Goal: Transaction & Acquisition: Purchase product/service

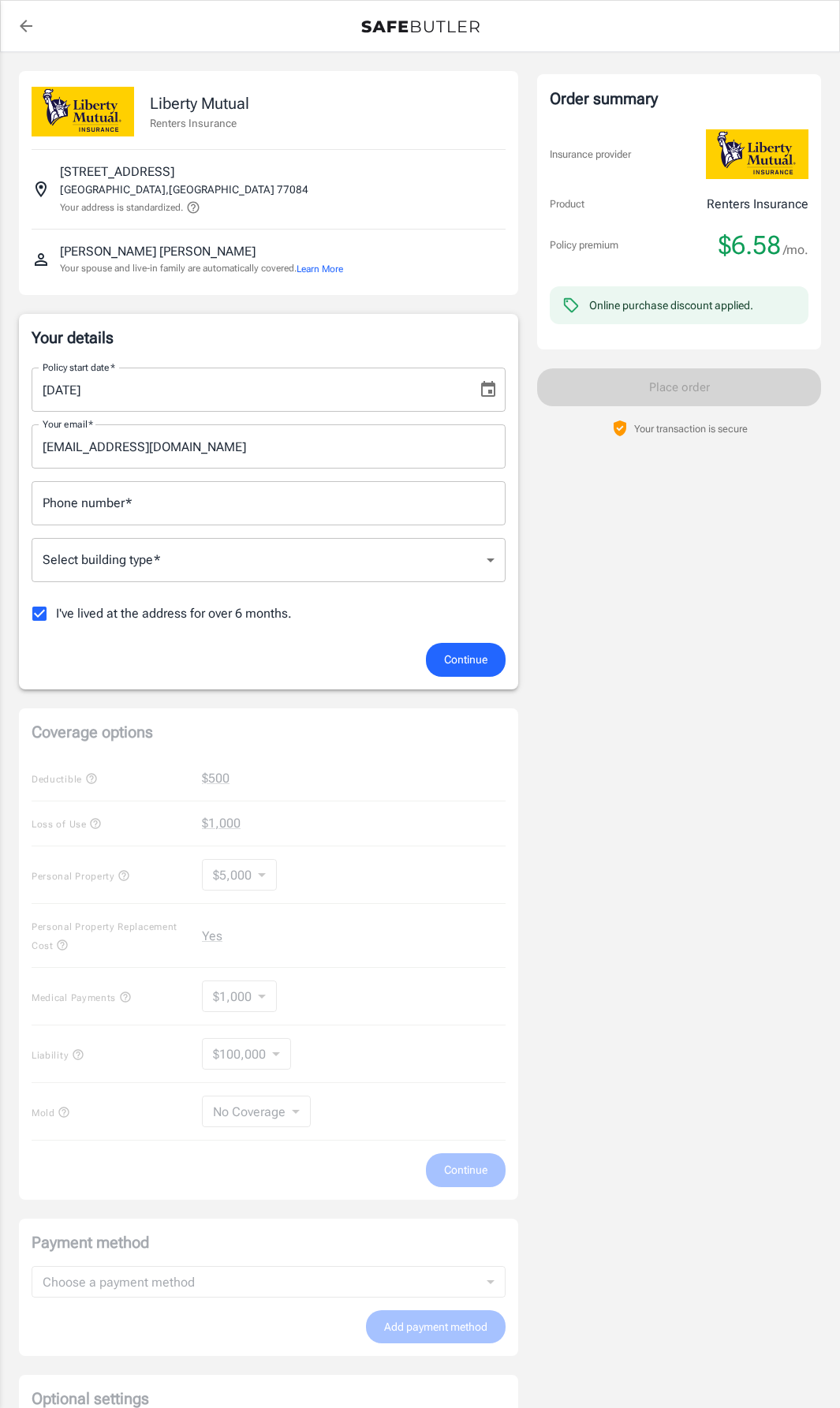
click at [158, 508] on input "Phone number   *" at bounding box center [269, 503] width 474 height 44
type input "2815465937"
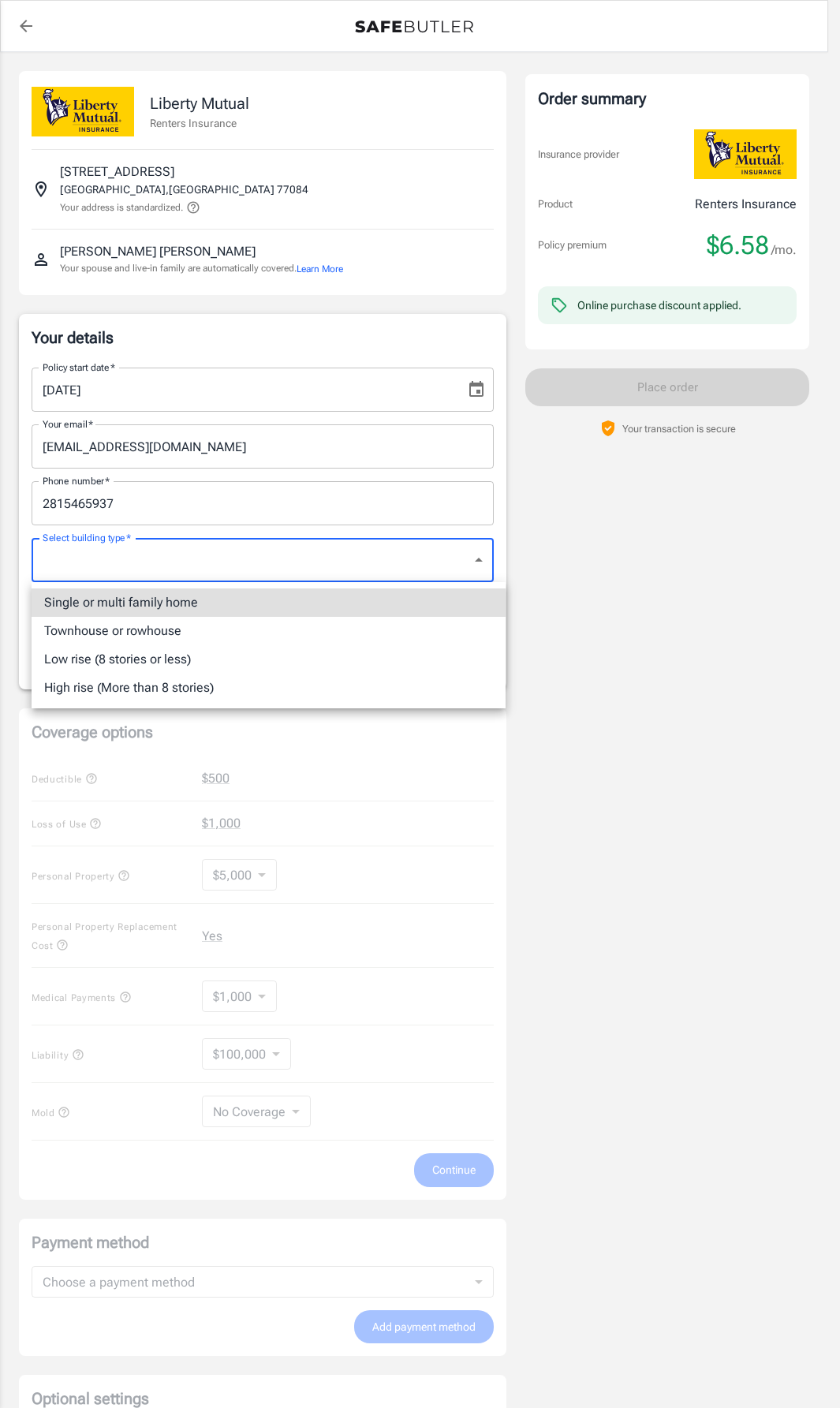
click at [269, 552] on body "Policy premium $ 6.58 /mo Liberty Mutual Renters Insurance [STREET_ADDRESS] You…" at bounding box center [420, 803] width 840 height 1606
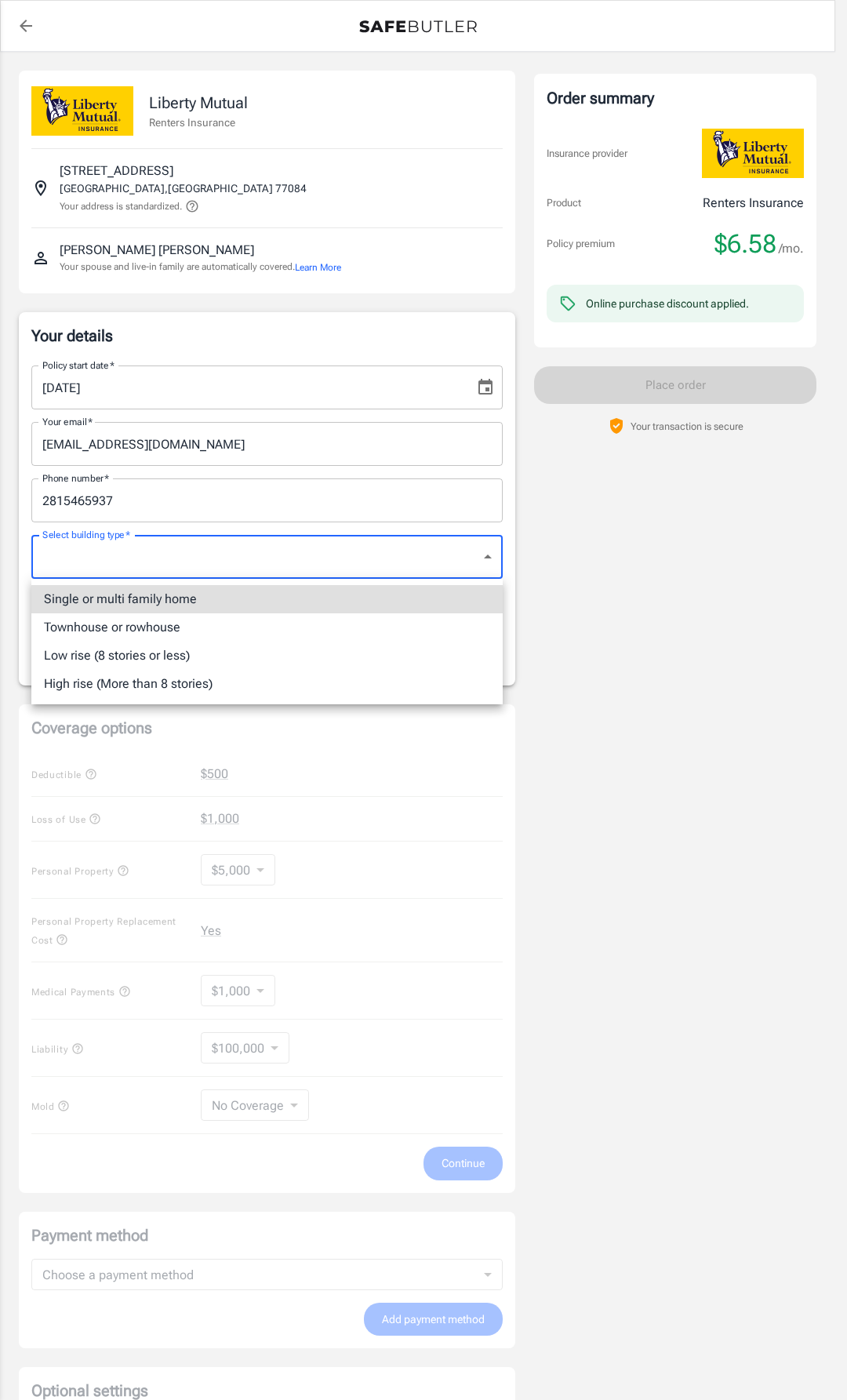
click at [216, 595] on li "Single or multi family home" at bounding box center [267, 600] width 472 height 28
type input "singlefamily"
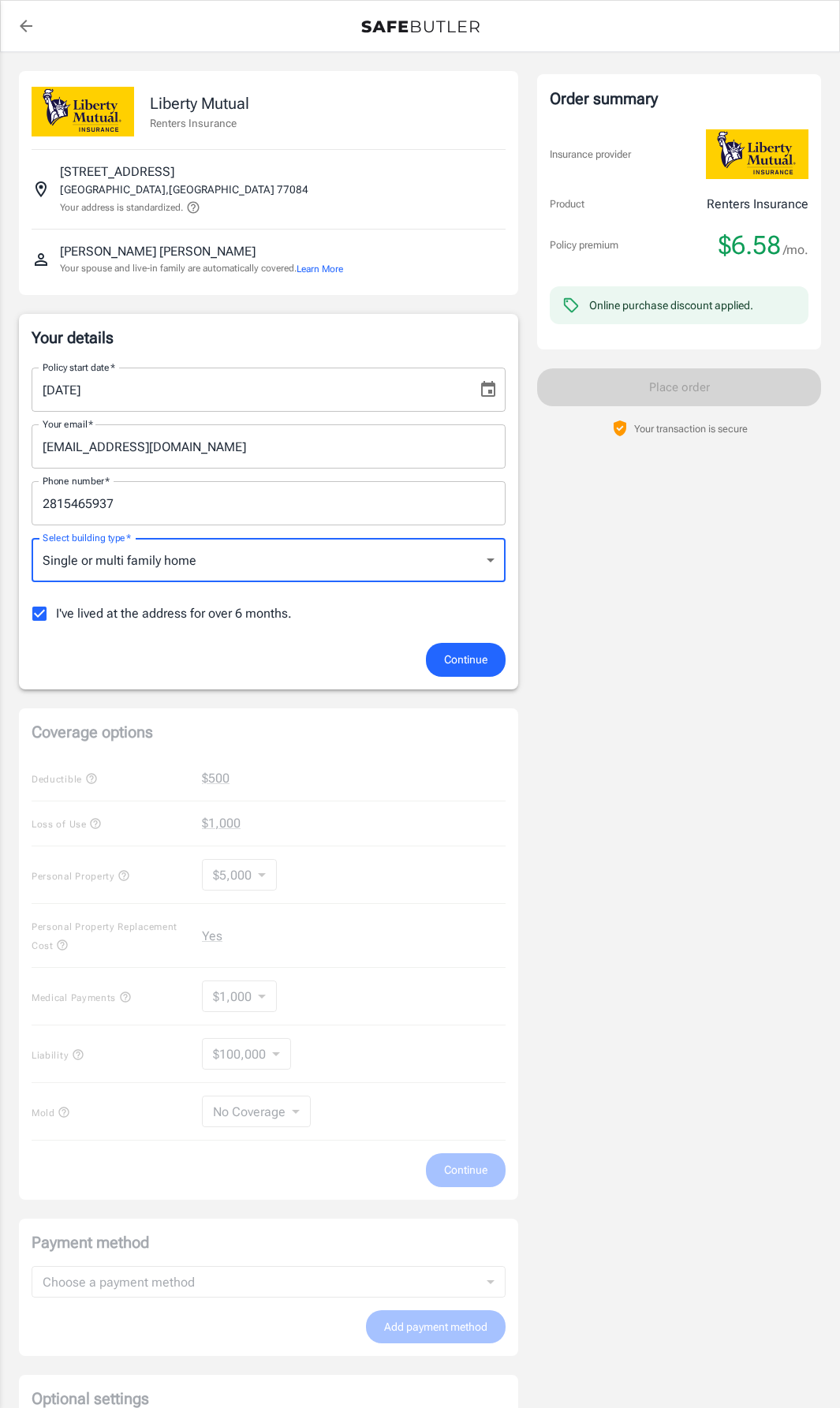
click at [478, 664] on span "Continue" at bounding box center [466, 659] width 44 height 20
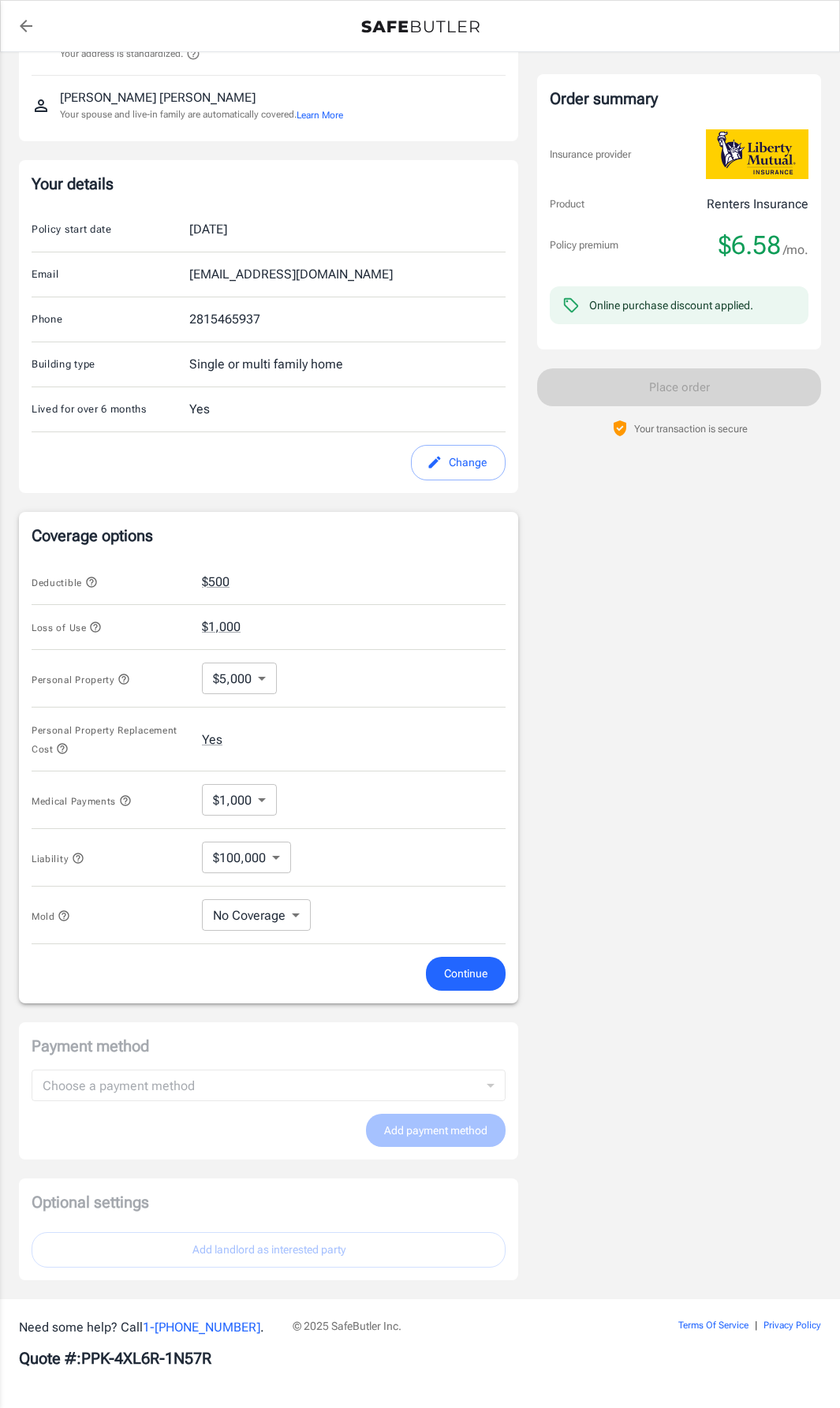
scroll to position [155, 0]
click at [207, 582] on button "$500" at bounding box center [215, 580] width 28 height 19
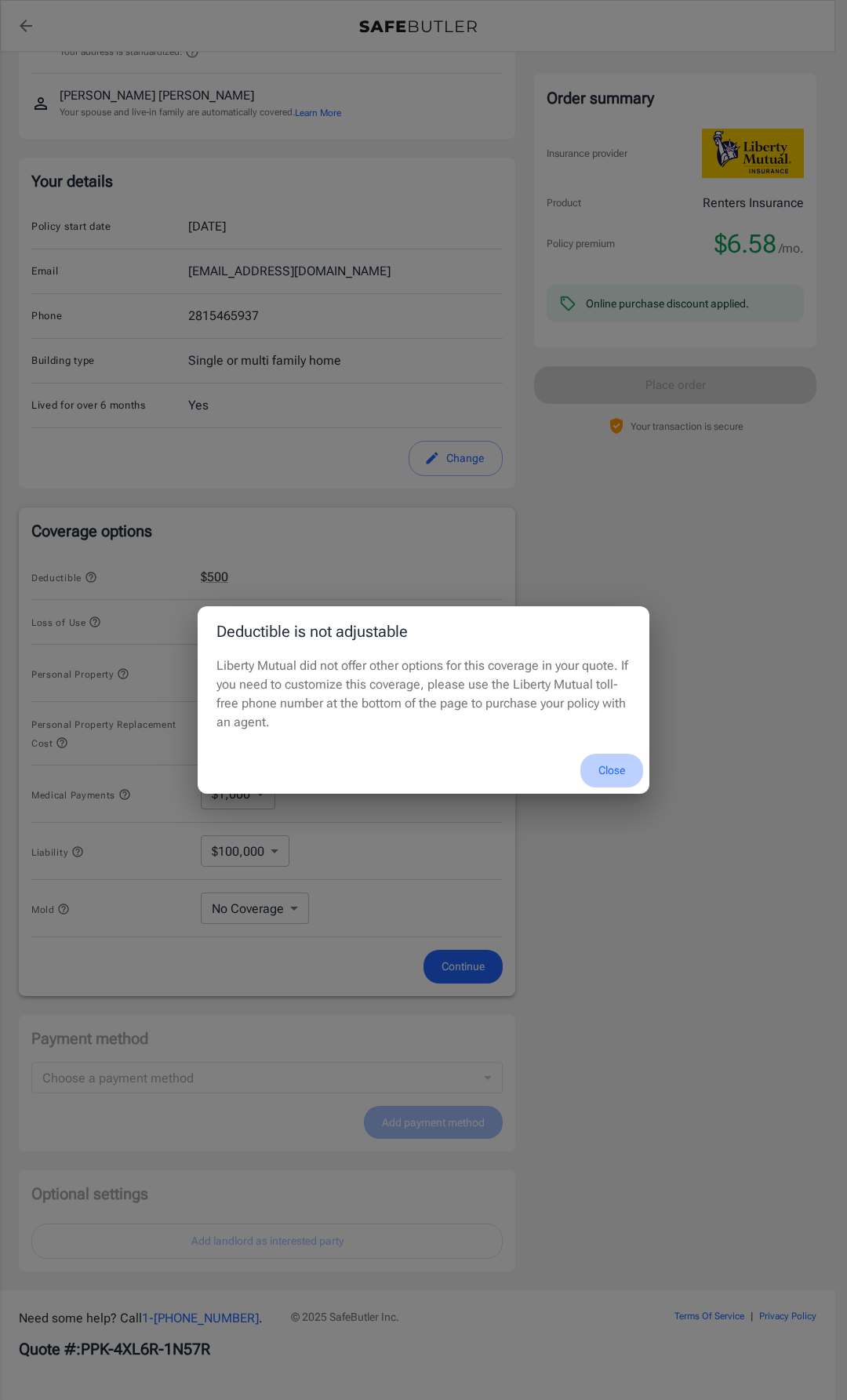
click at [591, 763] on button "Close" at bounding box center [612, 771] width 63 height 34
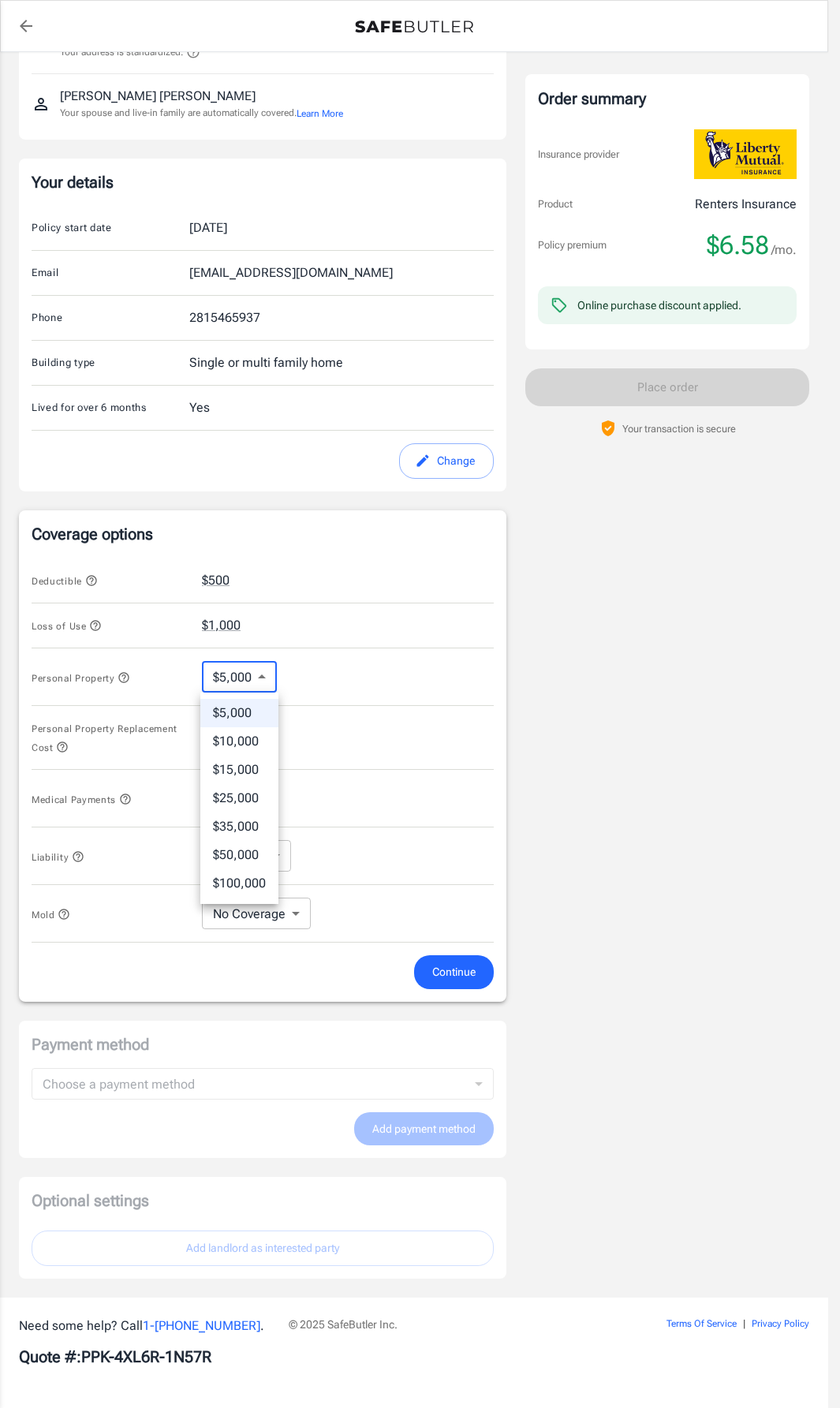
click at [247, 675] on body "Policy premium $ 6.58 /mo Liberty Mutual Renters Insurance [STREET_ADDRESS] You…" at bounding box center [420, 626] width 840 height 1563
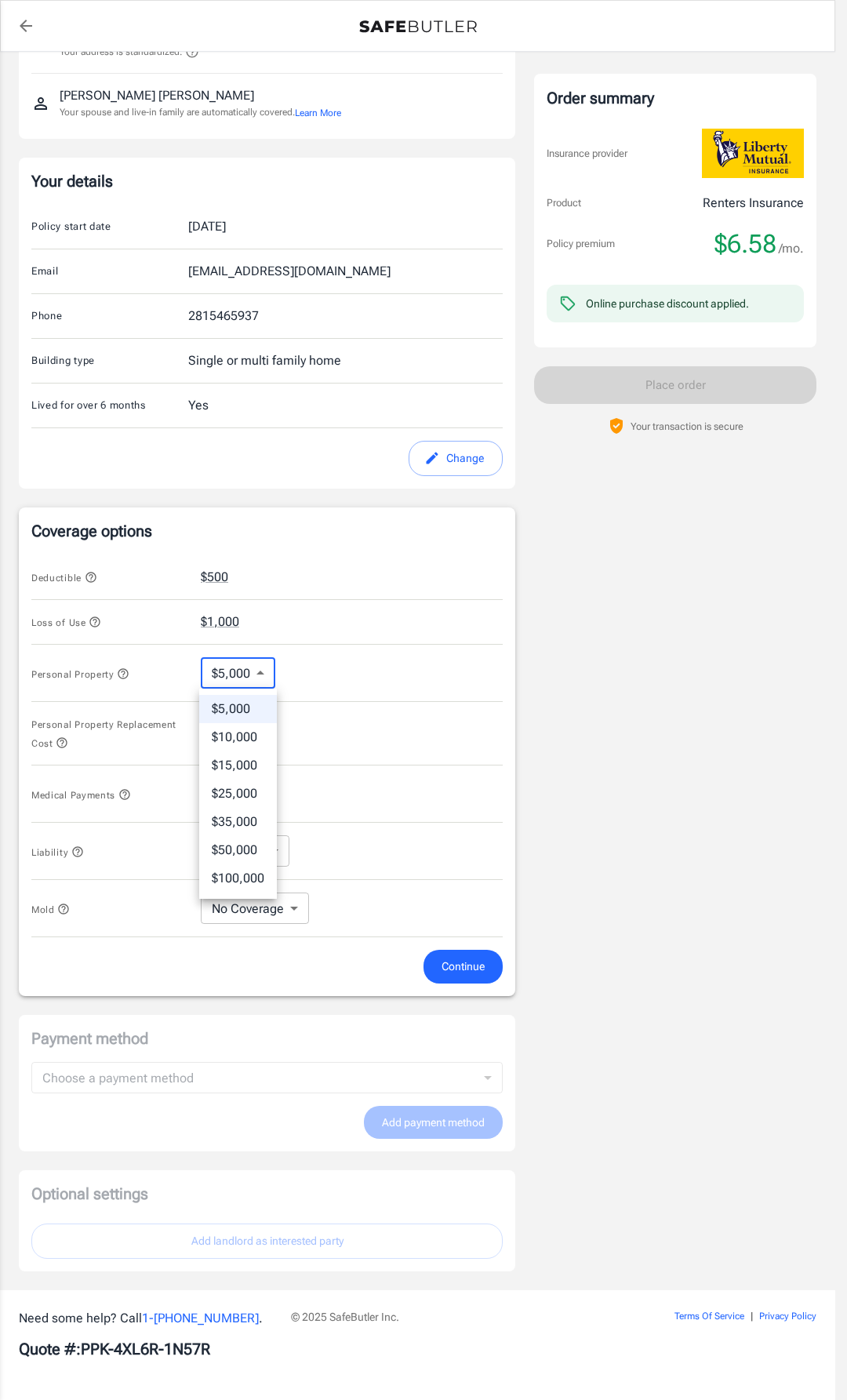
click at [245, 672] on div at bounding box center [424, 700] width 847 height 1400
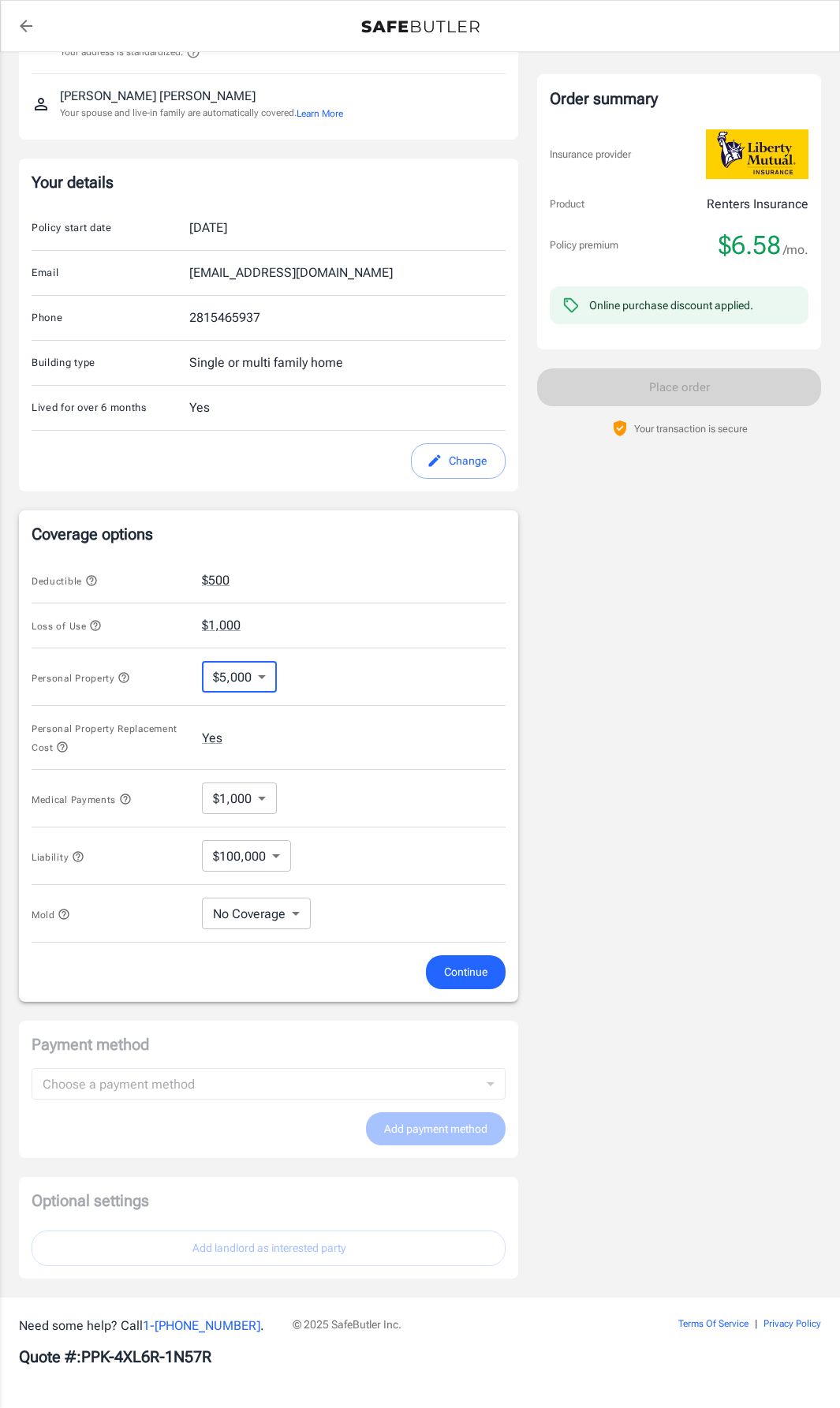
click at [237, 846] on body "Policy premium $ 6.58 /mo Liberty Mutual Renters Insurance [STREET_ADDRESS] You…" at bounding box center [420, 626] width 840 height 1563
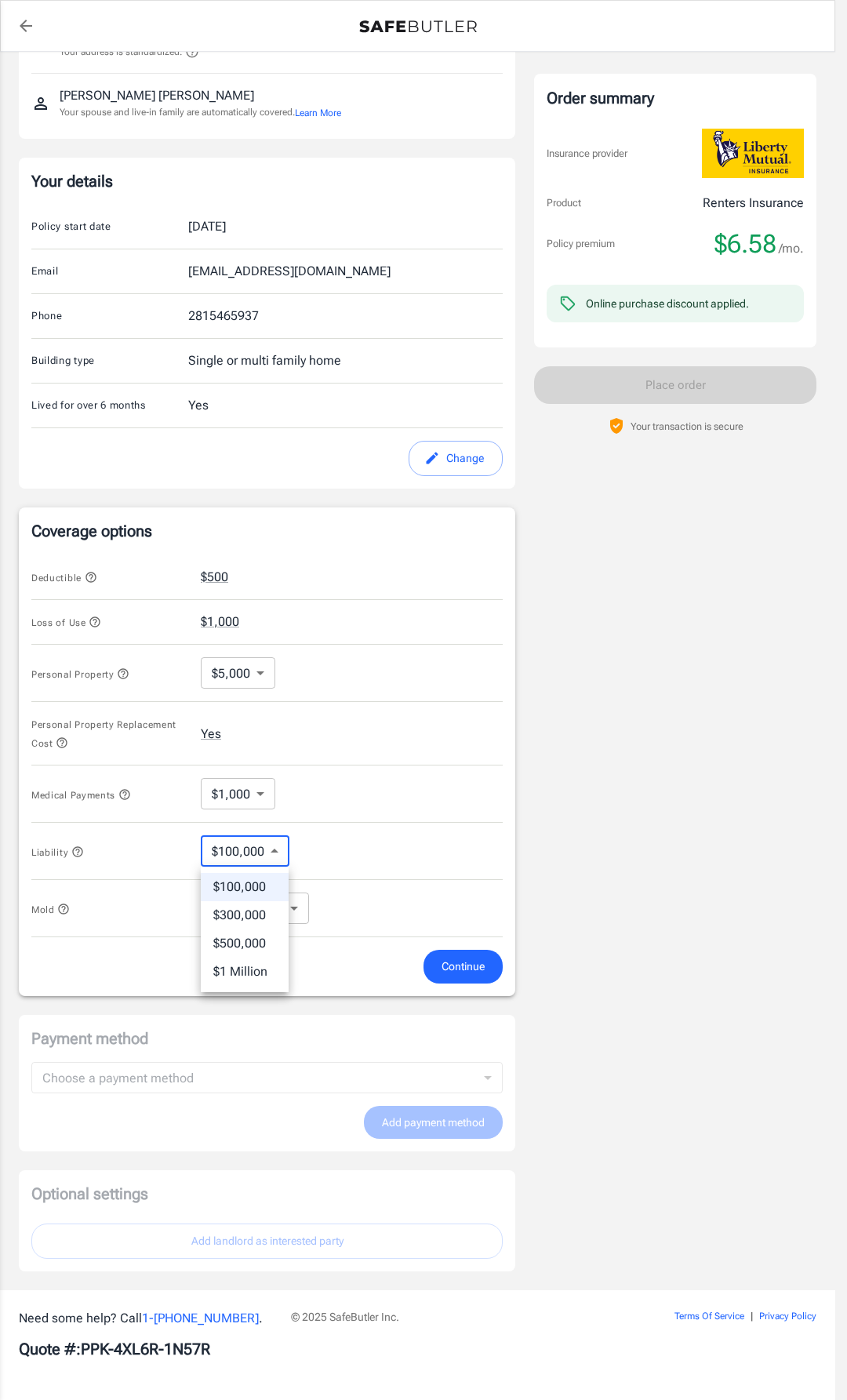
click at [252, 850] on div at bounding box center [424, 700] width 847 height 1400
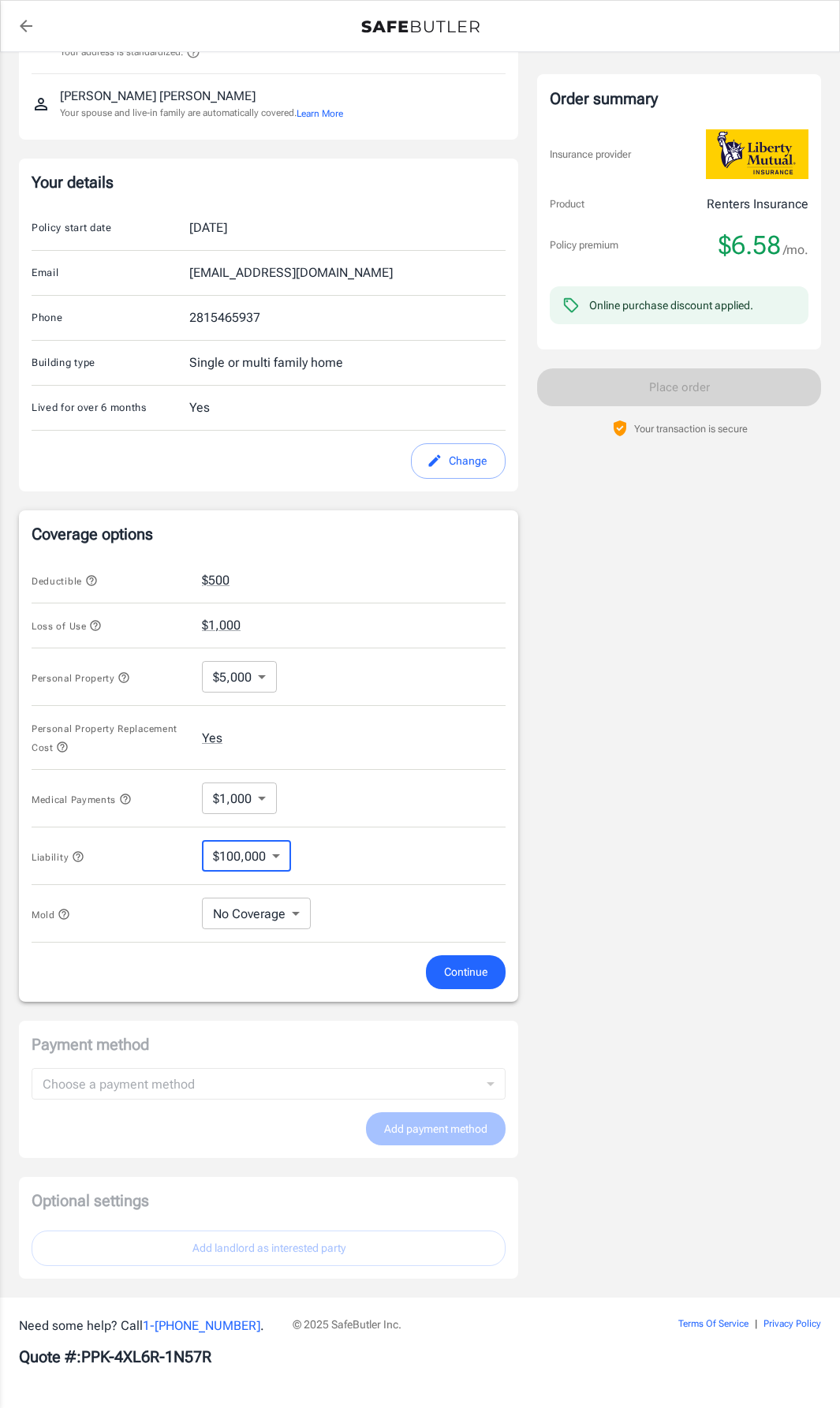
click at [631, 850] on div "Order summary Insurance provider Product Renters Insurance Policy premium $6.58…" at bounding box center [679, 596] width 284 height 1363
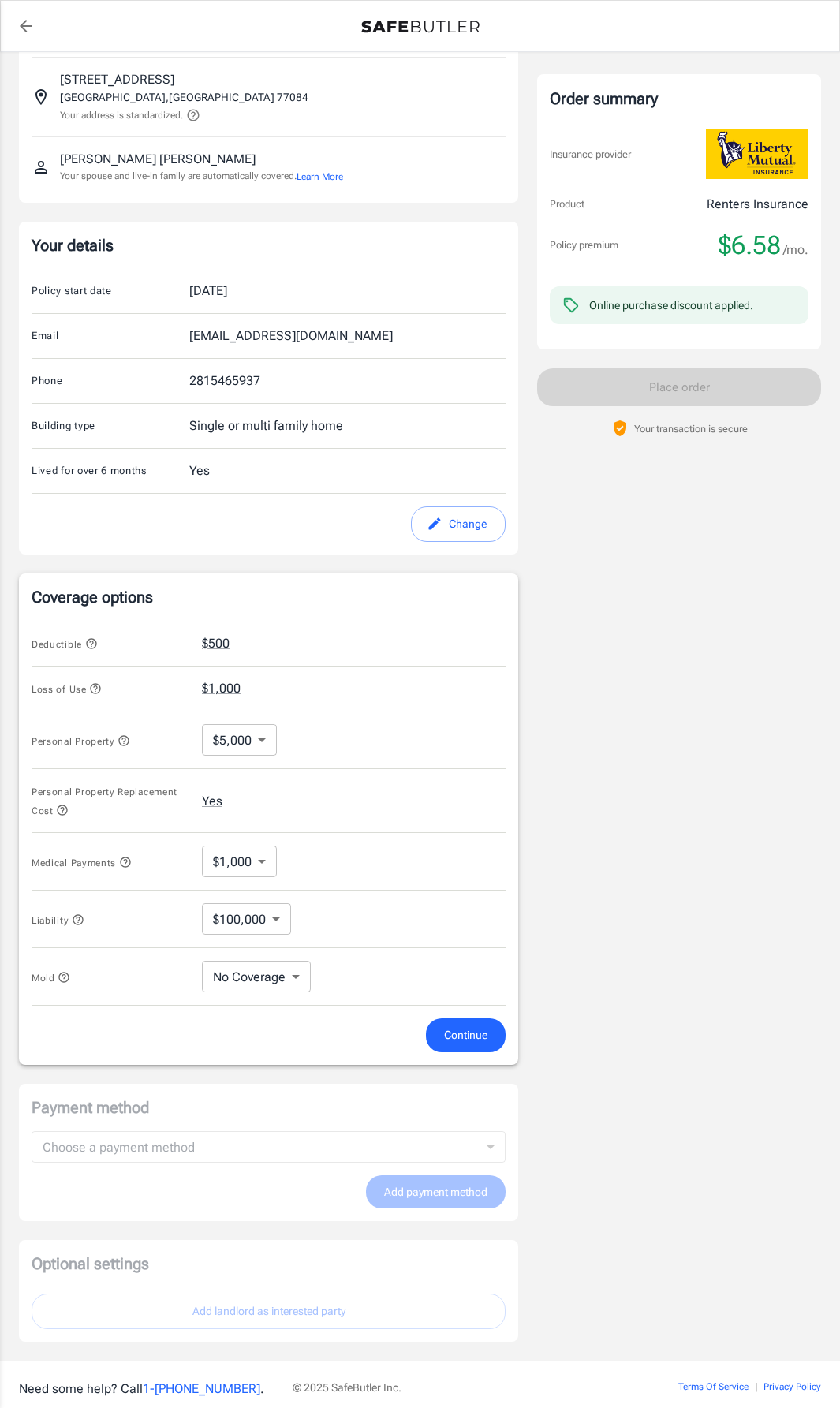
scroll to position [0, 0]
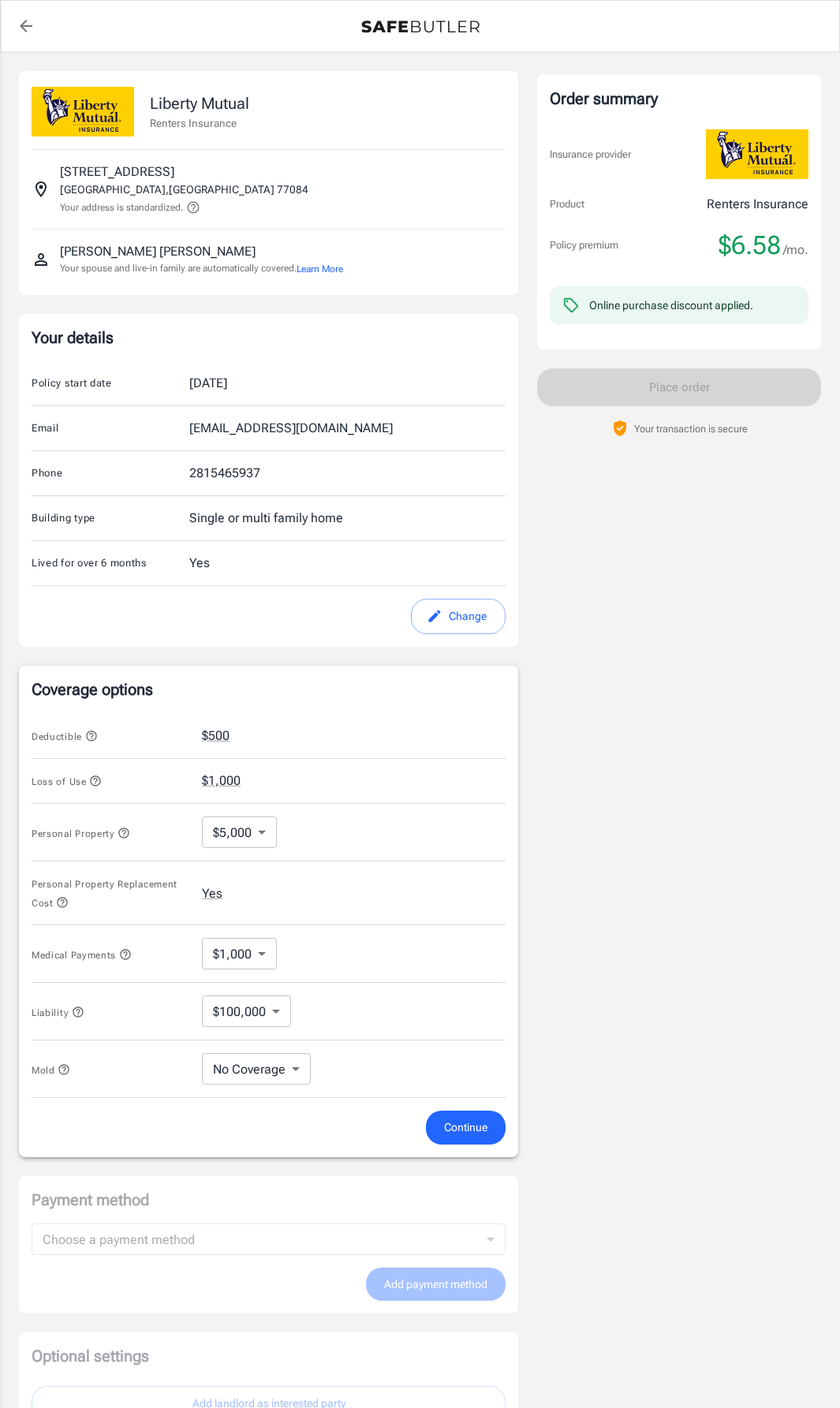
click at [374, 32] on img at bounding box center [420, 27] width 118 height 12
